Goal: Task Accomplishment & Management: Use online tool/utility

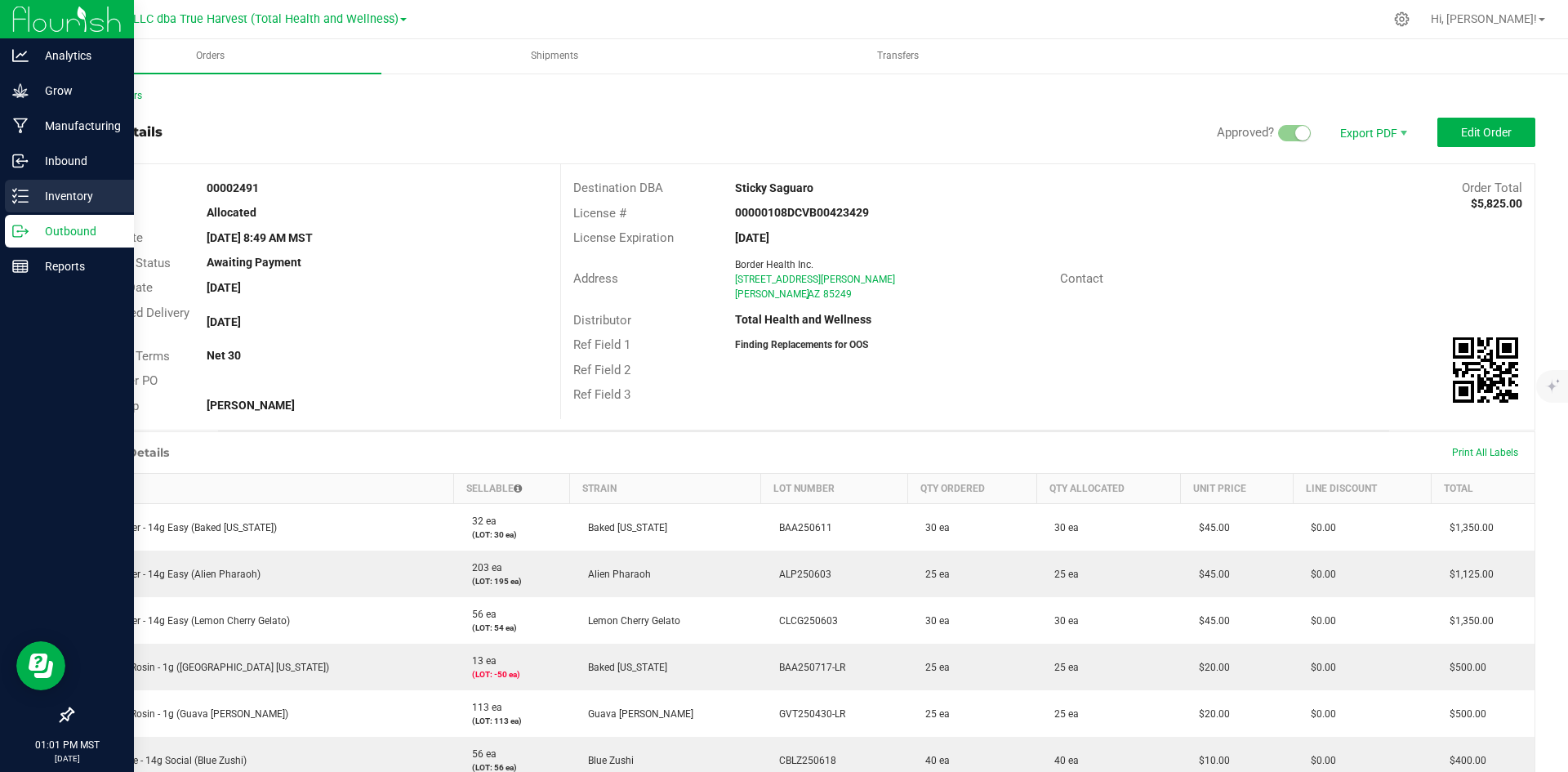
click at [23, 201] on icon at bounding box center [20, 195] width 17 height 17
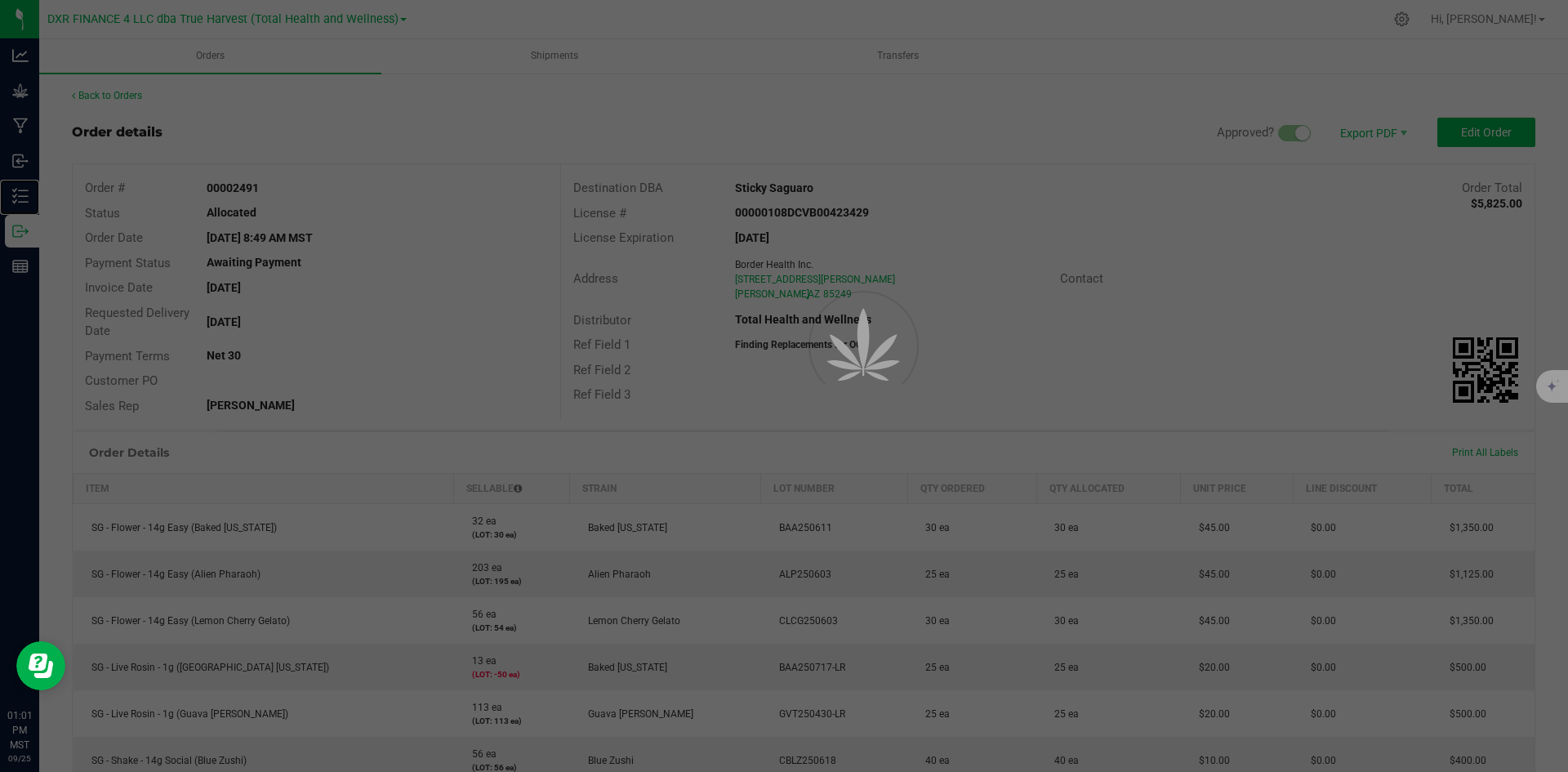
scroll to position [163, 0]
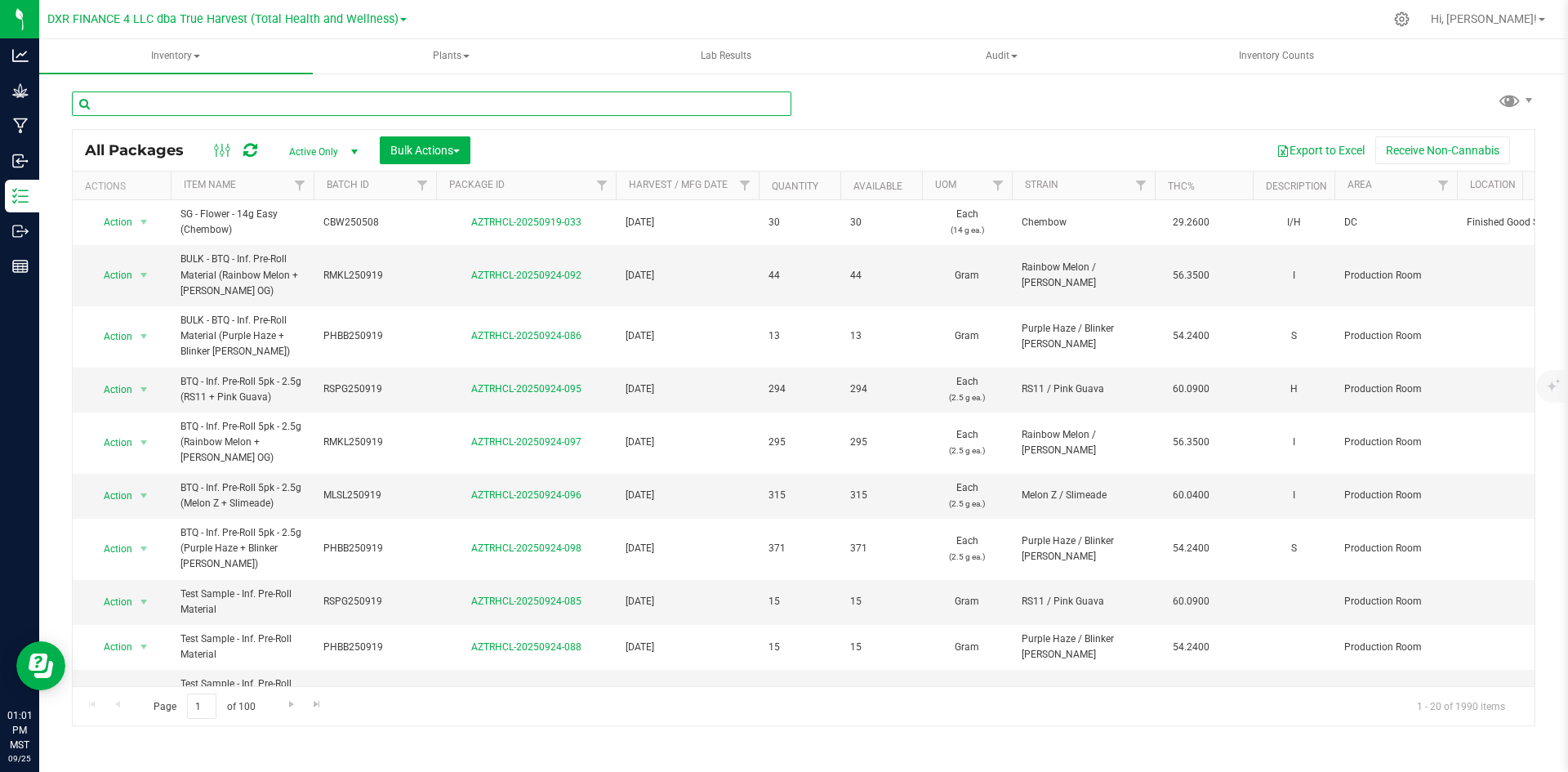
click at [439, 109] on input "text" at bounding box center [432, 103] width 719 height 24
paste input "KMN250821"
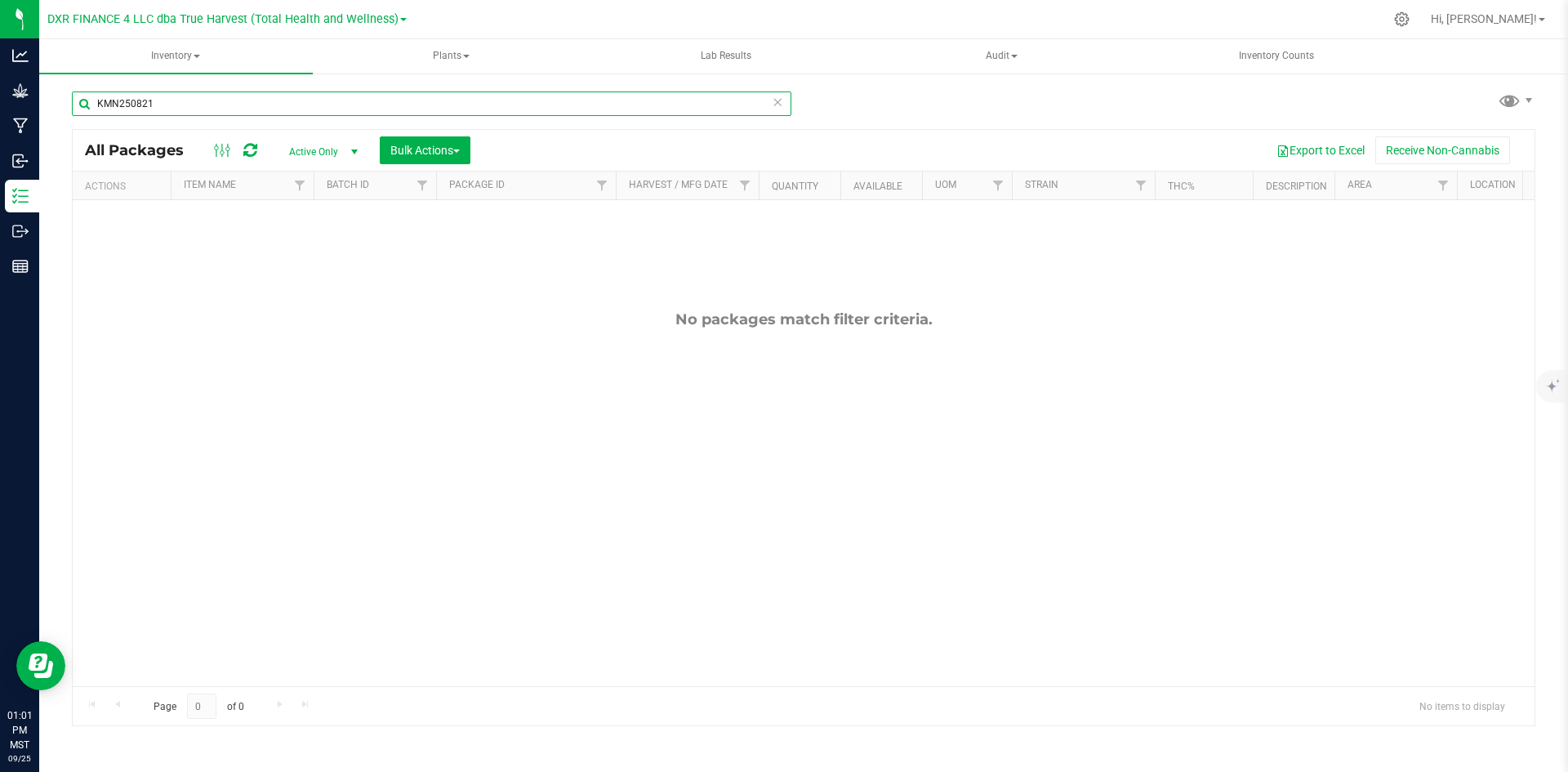
click at [93, 99] on input "KMN250821" at bounding box center [432, 103] width 719 height 24
click at [325, 98] on input "KMN250821" at bounding box center [432, 103] width 719 height 24
type input "K"
type input "dvd250821"
